Goal: Communication & Community: Answer question/provide support

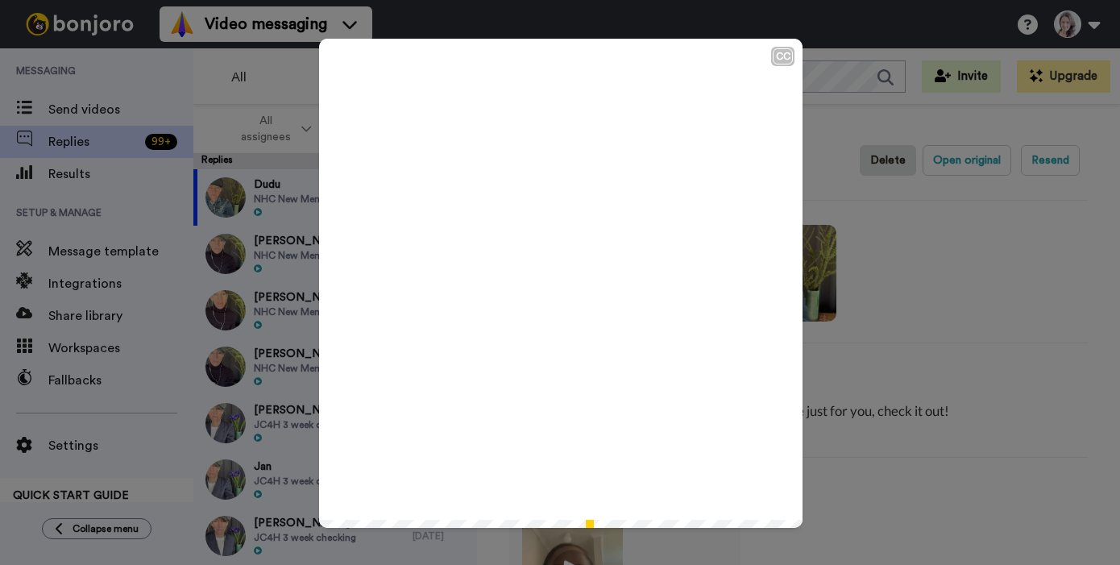
scroll to position [200, 0]
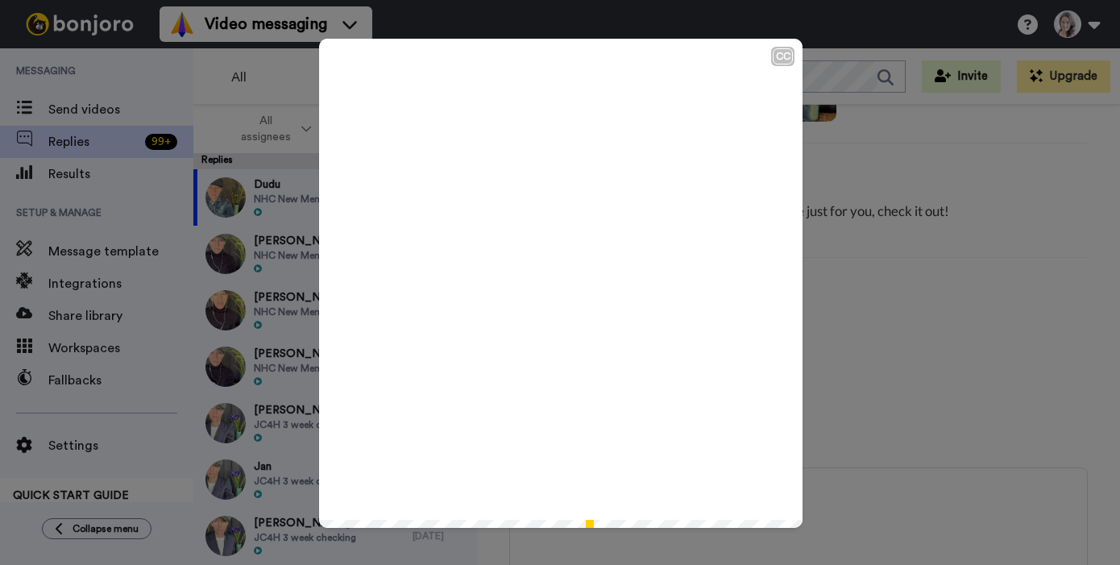
click at [853, 160] on div "CC Play/Pause 1:29 / 1:29" at bounding box center [560, 282] width 1120 height 565
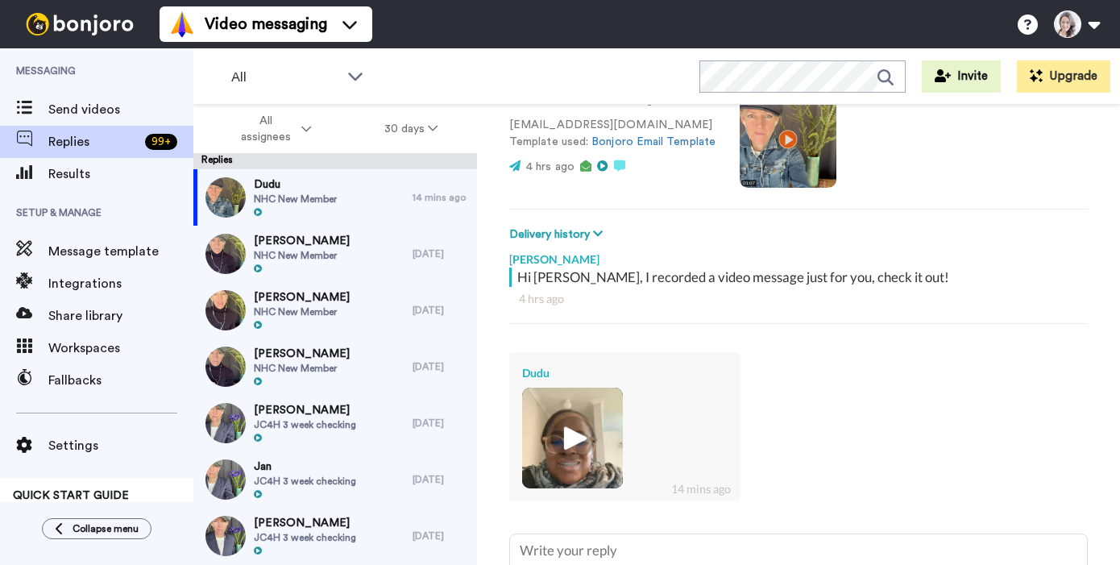
scroll to position [74, 0]
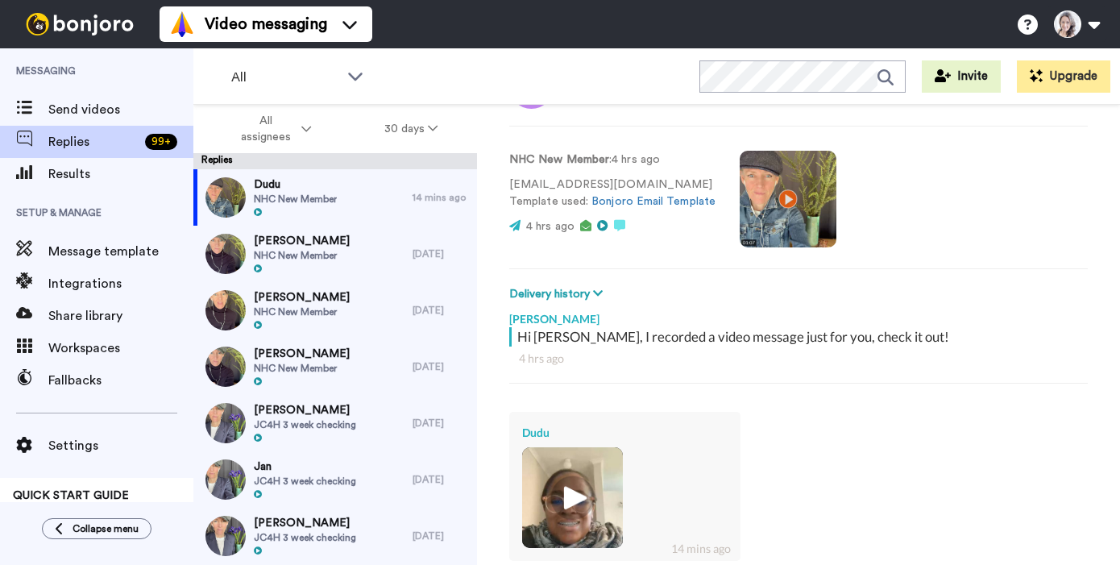
click at [779, 199] on video at bounding box center [787, 199] width 97 height 97
click at [395, 250] on div "[PERSON_NAME] NHC New Member" at bounding box center [302, 254] width 219 height 56
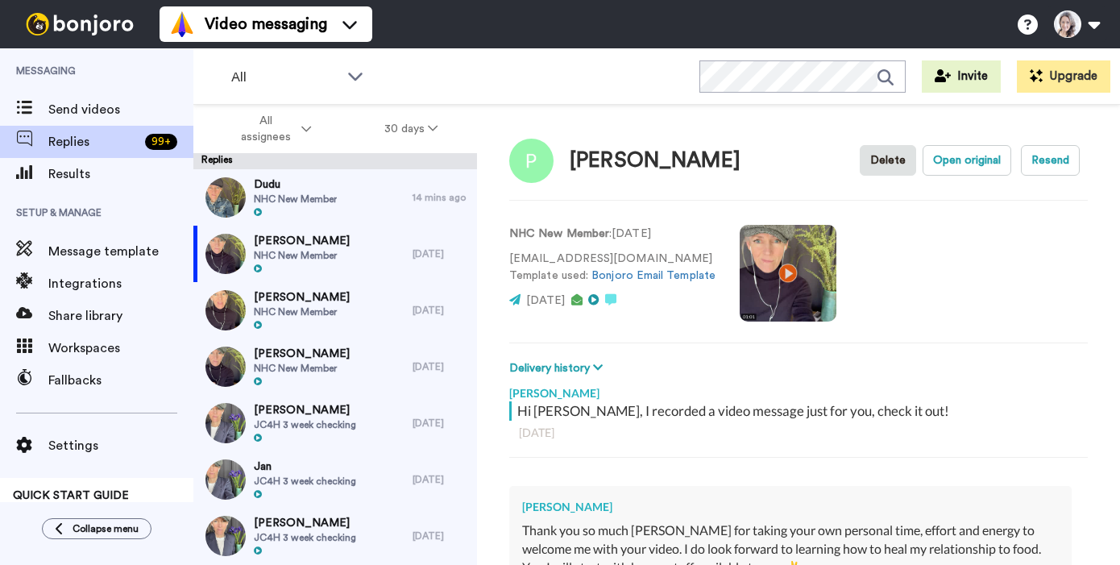
click at [785, 274] on video at bounding box center [787, 273] width 97 height 97
type textarea "x"
